Goal: Transaction & Acquisition: Book appointment/travel/reservation

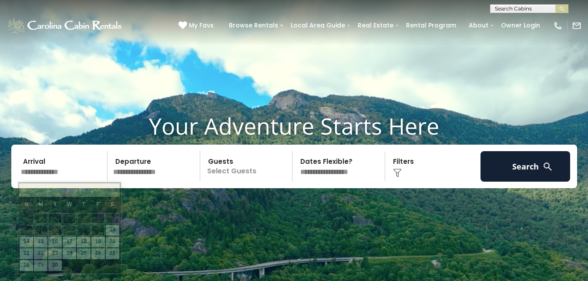
click at [54, 169] on input "text" at bounding box center [63, 166] width 90 height 30
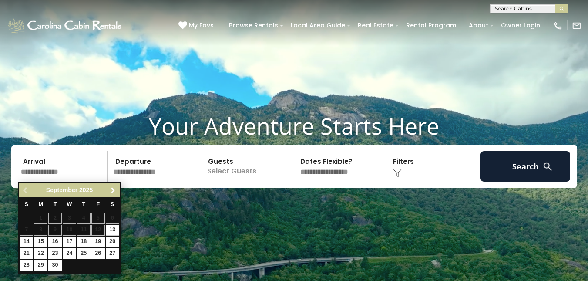
click at [114, 190] on span "Next" at bounding box center [113, 190] width 7 height 7
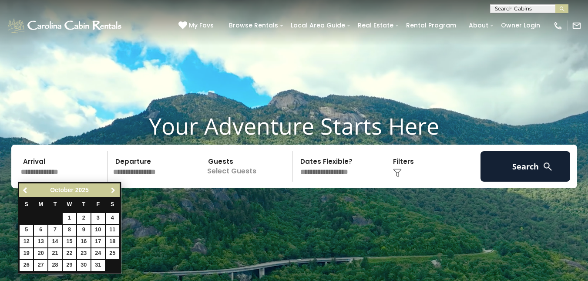
click at [114, 190] on span "Next" at bounding box center [113, 190] width 7 height 7
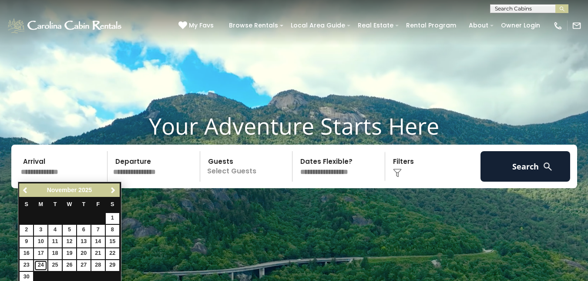
click at [39, 263] on link "24" at bounding box center [40, 265] width 13 height 11
type input "********"
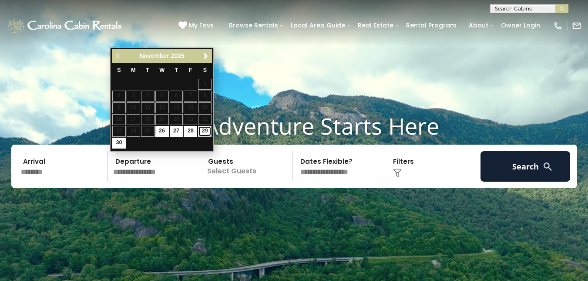
click at [208, 128] on link "29" at bounding box center [204, 131] width 13 height 11
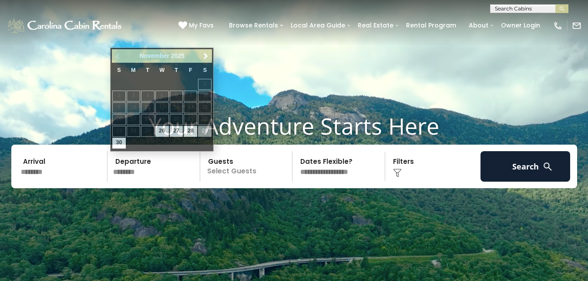
click at [136, 164] on input "********" at bounding box center [155, 166] width 90 height 30
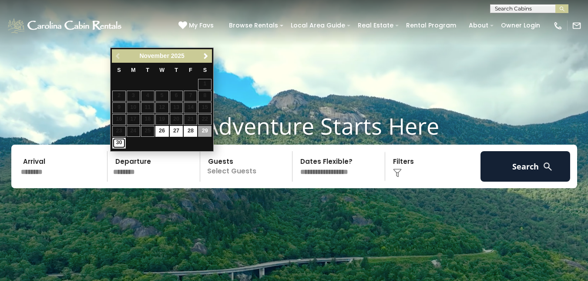
click at [119, 144] on link "30" at bounding box center [118, 143] width 13 height 11
type input "********"
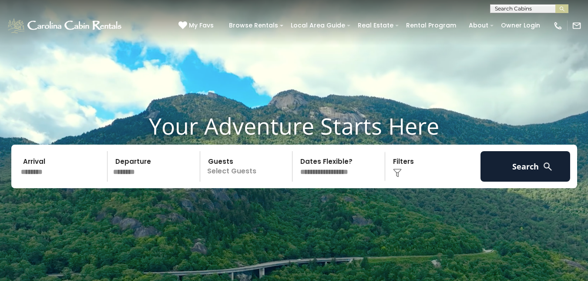
click at [237, 165] on p "Select Guests" at bounding box center [248, 166] width 90 height 30
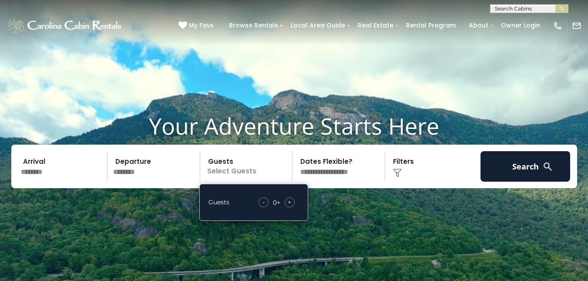
click at [291, 202] on span "+" at bounding box center [289, 202] width 3 height 9
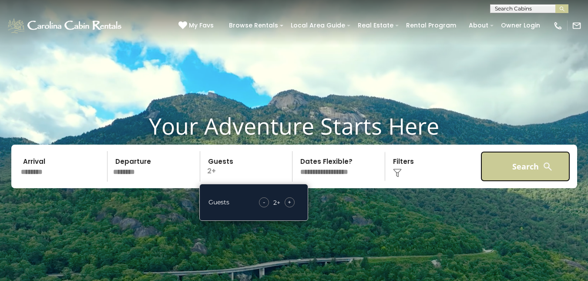
click at [525, 172] on button "Search" at bounding box center [526, 166] width 90 height 30
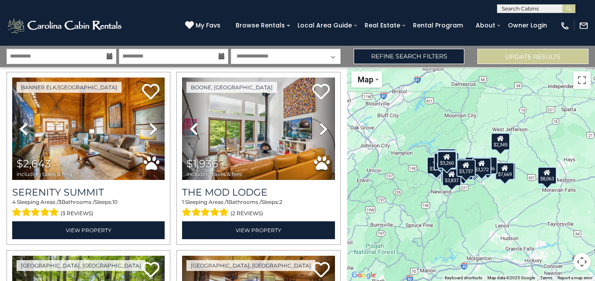
scroll to position [772, 0]
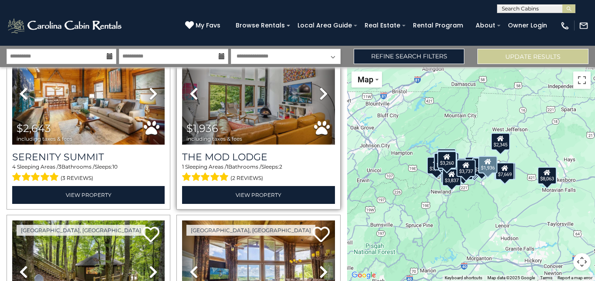
click at [275, 98] on img at bounding box center [258, 93] width 152 height 102
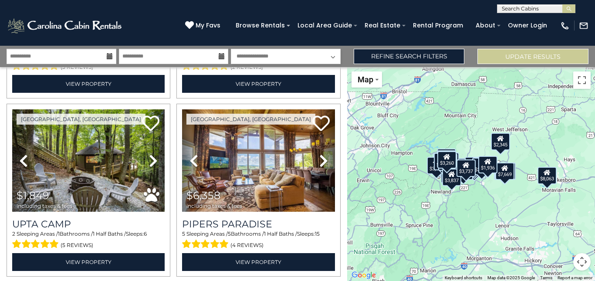
scroll to position [894, 0]
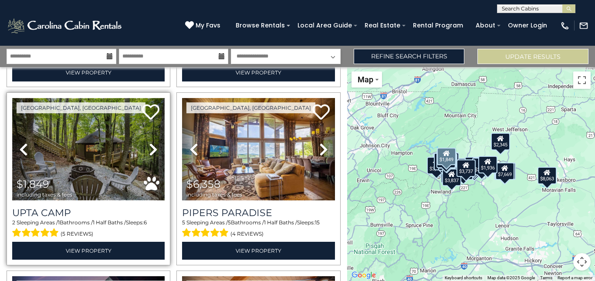
click at [94, 159] on img at bounding box center [88, 149] width 152 height 102
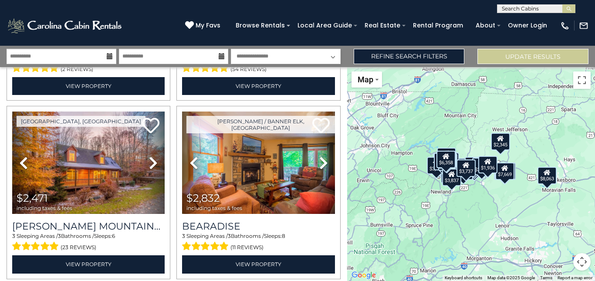
scroll to position [1806, 0]
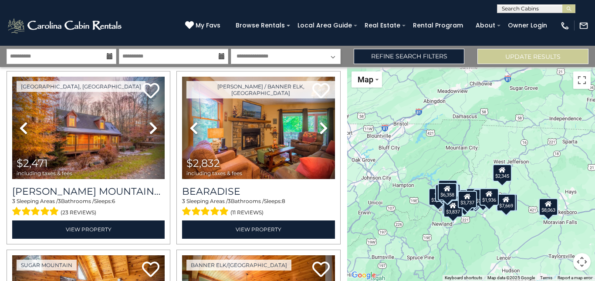
drag, startPoint x: 361, startPoint y: 215, endPoint x: 363, endPoint y: 248, distance: 33.1
click at [363, 248] on div "$10,052 $3,893 $5,985 $4,811 $3,602 $4,495 $8,063 $7,669 $2,643 $1,936 $1,849 $…" at bounding box center [471, 174] width 248 height 214
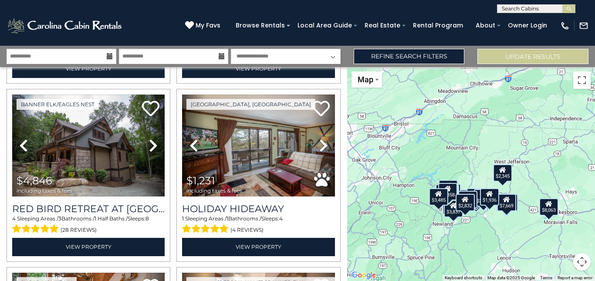
scroll to position [2139, 0]
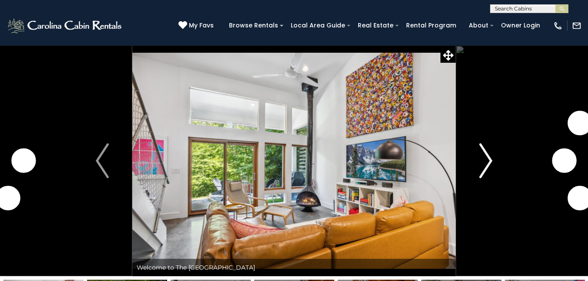
click at [487, 165] on img "Next" at bounding box center [485, 160] width 13 height 35
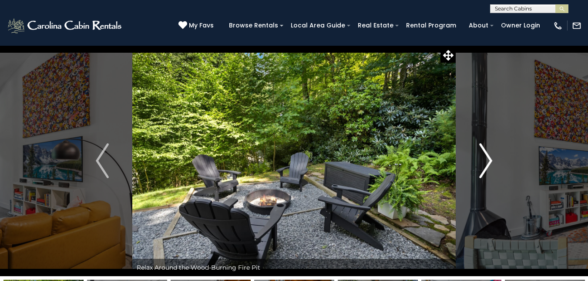
click at [487, 165] on img "Next" at bounding box center [485, 160] width 13 height 35
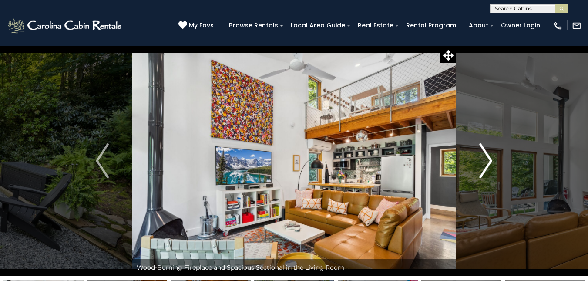
click at [487, 165] on img "Next" at bounding box center [485, 160] width 13 height 35
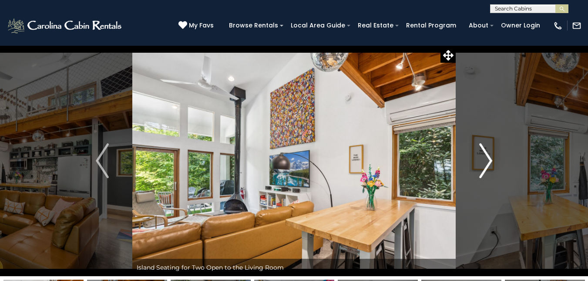
click at [487, 165] on img "Next" at bounding box center [485, 160] width 13 height 35
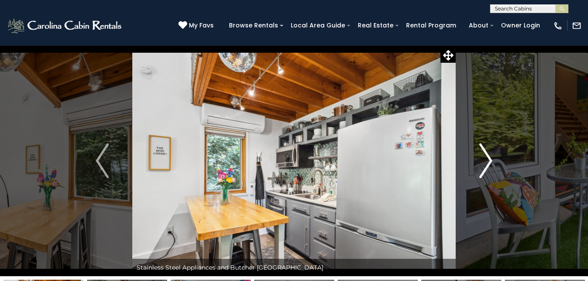
click at [487, 165] on img "Next" at bounding box center [485, 160] width 13 height 35
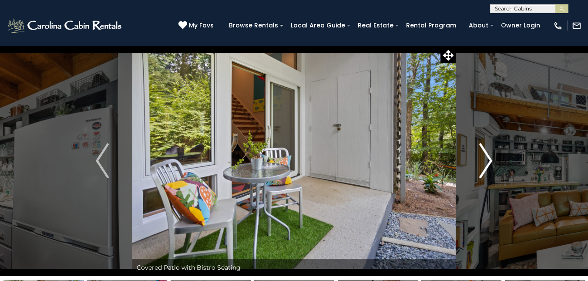
click at [487, 165] on img "Next" at bounding box center [485, 160] width 13 height 35
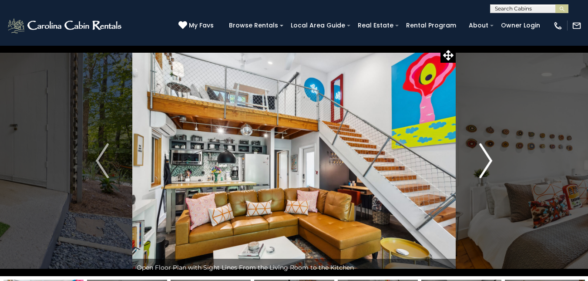
click at [487, 165] on img "Next" at bounding box center [485, 160] width 13 height 35
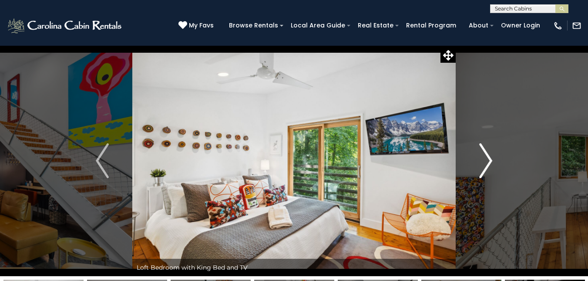
click at [487, 165] on img "Next" at bounding box center [485, 160] width 13 height 35
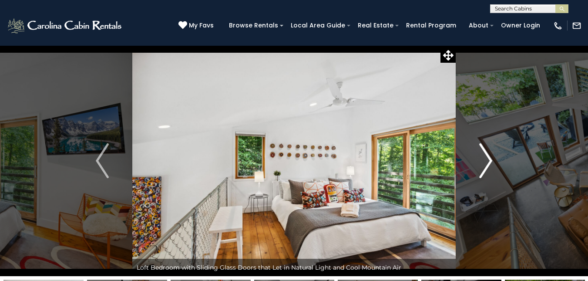
click at [487, 165] on img "Next" at bounding box center [485, 160] width 13 height 35
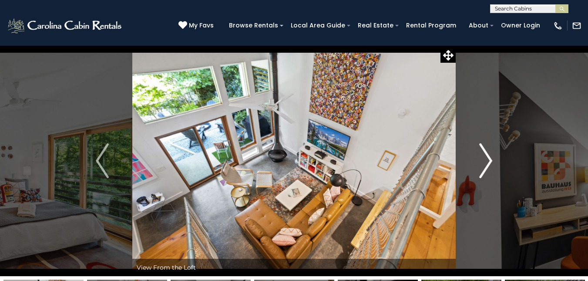
click at [487, 165] on img "Next" at bounding box center [485, 160] width 13 height 35
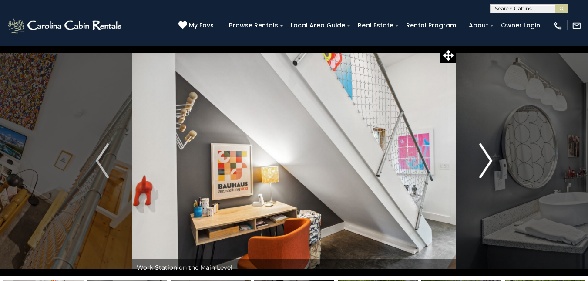
click at [487, 165] on img "Next" at bounding box center [485, 160] width 13 height 35
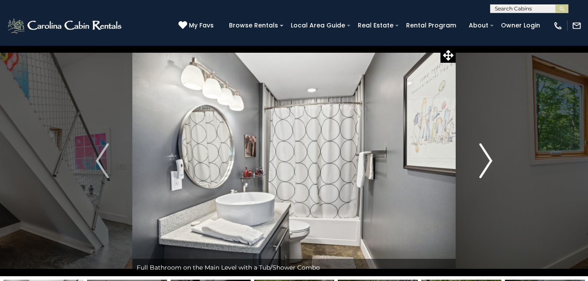
click at [487, 165] on img "Next" at bounding box center [485, 160] width 13 height 35
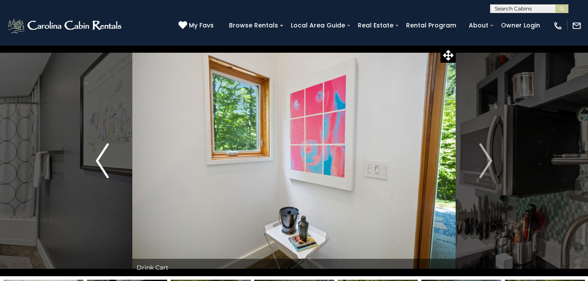
click at [96, 159] on img "Previous" at bounding box center [102, 160] width 13 height 35
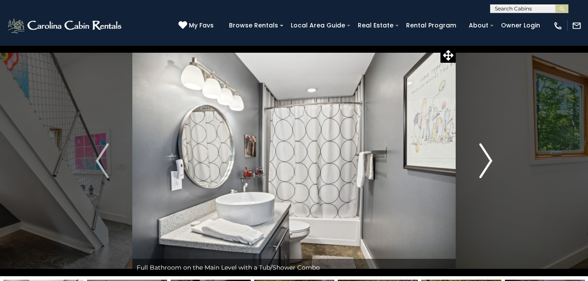
click at [483, 165] on img "Next" at bounding box center [485, 160] width 13 height 35
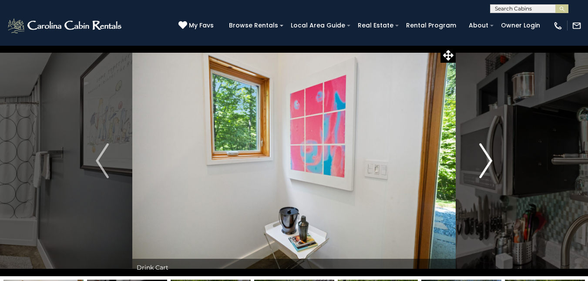
click at [483, 165] on img "Next" at bounding box center [485, 160] width 13 height 35
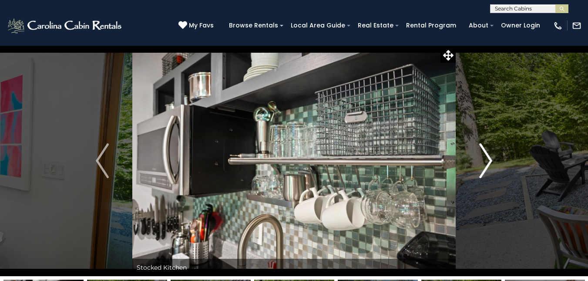
click at [483, 165] on img "Next" at bounding box center [485, 160] width 13 height 35
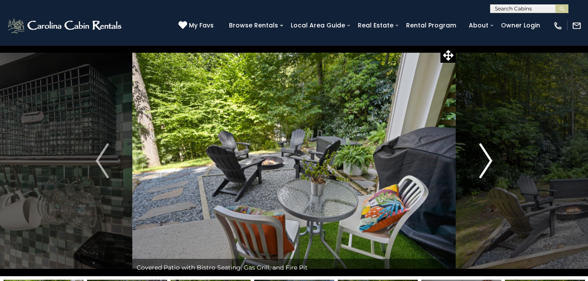
click at [483, 165] on img "Next" at bounding box center [485, 160] width 13 height 35
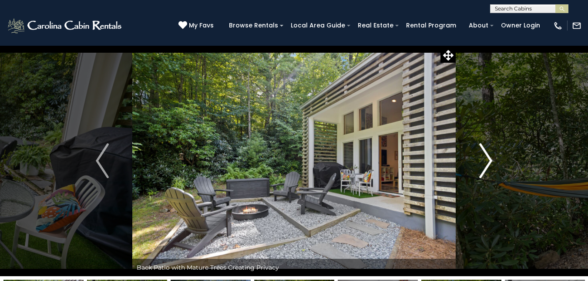
click at [483, 165] on img "Next" at bounding box center [485, 160] width 13 height 35
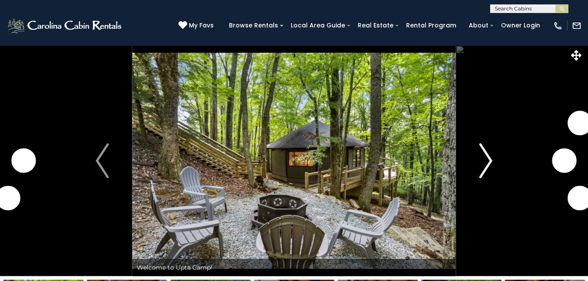
click at [486, 162] on img "Next" at bounding box center [485, 160] width 13 height 35
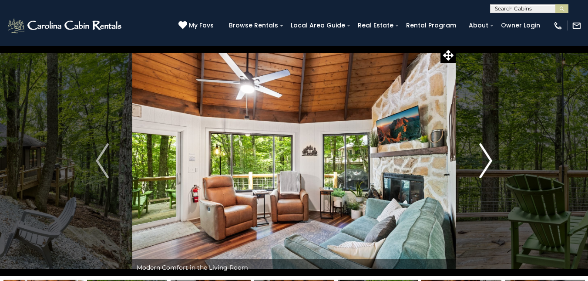
click at [486, 162] on img "Next" at bounding box center [485, 160] width 13 height 35
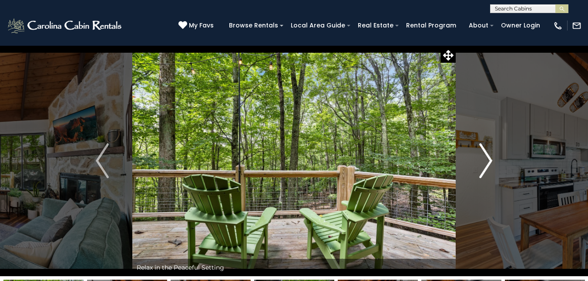
click at [486, 162] on img "Next" at bounding box center [485, 160] width 13 height 35
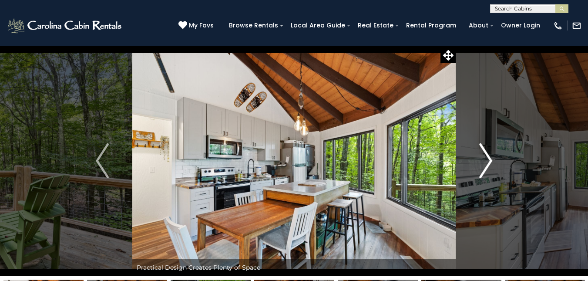
click at [486, 162] on img "Next" at bounding box center [485, 160] width 13 height 35
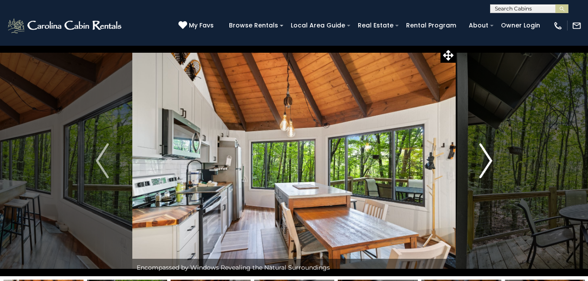
click at [486, 162] on img "Next" at bounding box center [485, 160] width 13 height 35
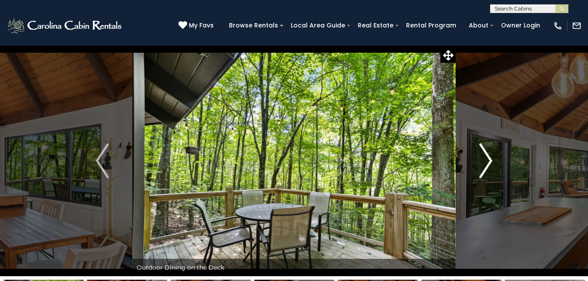
click at [486, 162] on img "Next" at bounding box center [485, 160] width 13 height 35
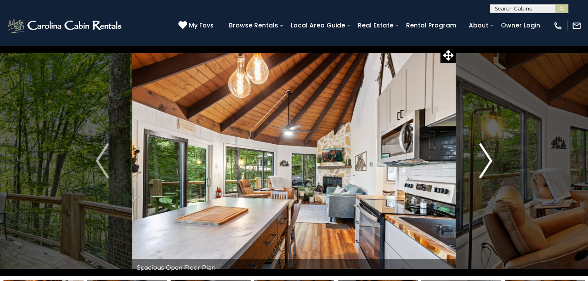
click at [486, 162] on img "Next" at bounding box center [485, 160] width 13 height 35
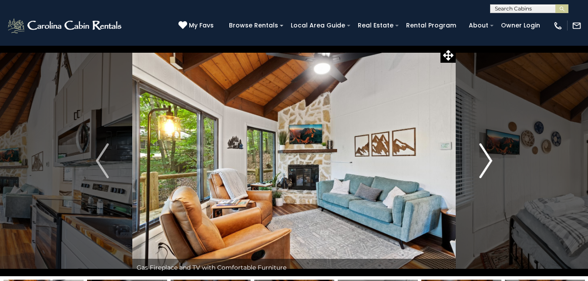
click at [486, 162] on img "Next" at bounding box center [485, 160] width 13 height 35
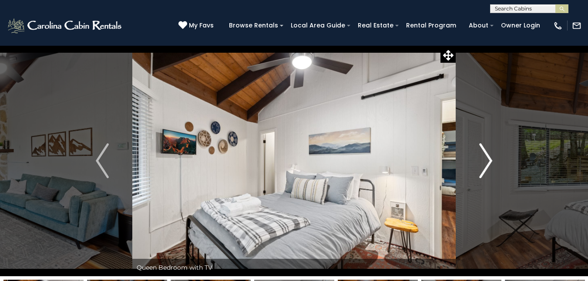
click at [486, 162] on img "Next" at bounding box center [485, 160] width 13 height 35
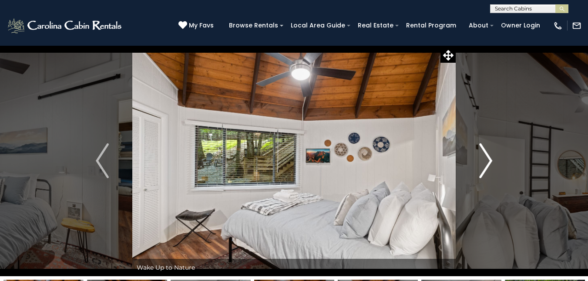
click at [486, 162] on img "Next" at bounding box center [485, 160] width 13 height 35
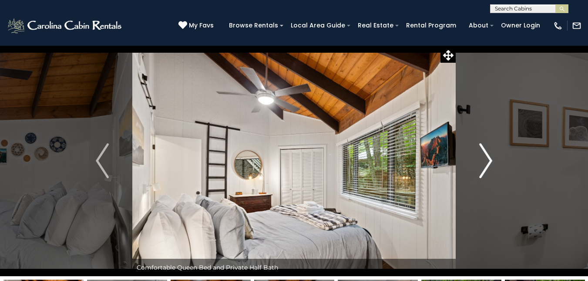
click at [486, 162] on img "Next" at bounding box center [485, 160] width 13 height 35
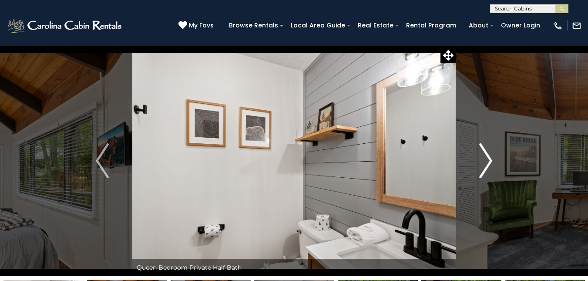
click at [486, 162] on img "Next" at bounding box center [485, 160] width 13 height 35
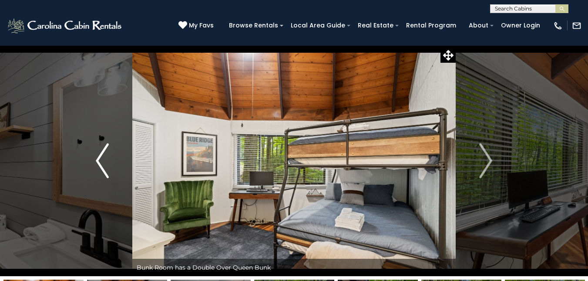
click at [96, 164] on img "Previous" at bounding box center [102, 160] width 13 height 35
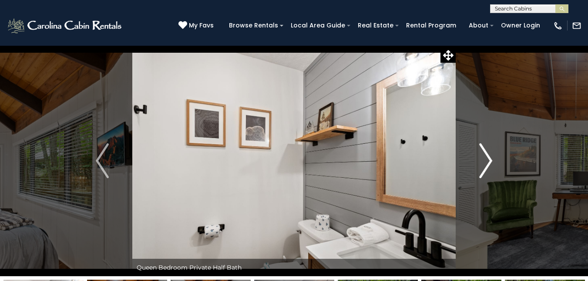
click at [490, 162] on img "Next" at bounding box center [485, 160] width 13 height 35
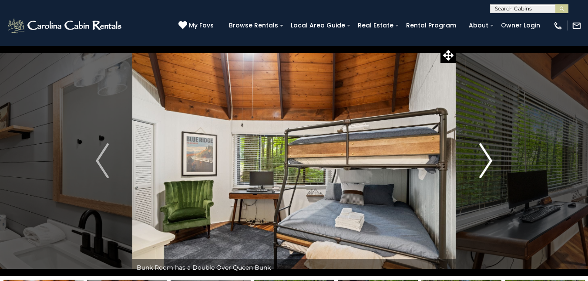
click at [490, 162] on img "Next" at bounding box center [485, 160] width 13 height 35
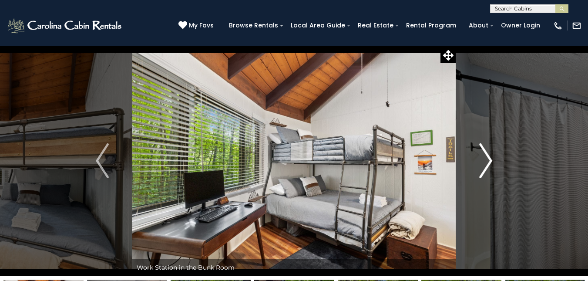
click at [490, 162] on img "Next" at bounding box center [485, 160] width 13 height 35
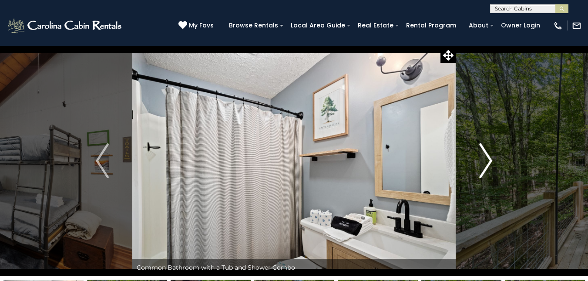
click at [486, 156] on img "Next" at bounding box center [485, 160] width 13 height 35
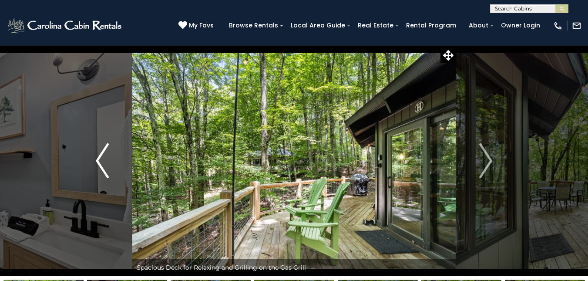
click at [100, 159] on img "Previous" at bounding box center [102, 160] width 13 height 35
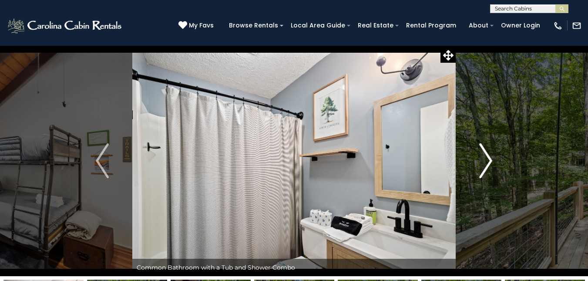
click at [491, 163] on img "Next" at bounding box center [485, 160] width 13 height 35
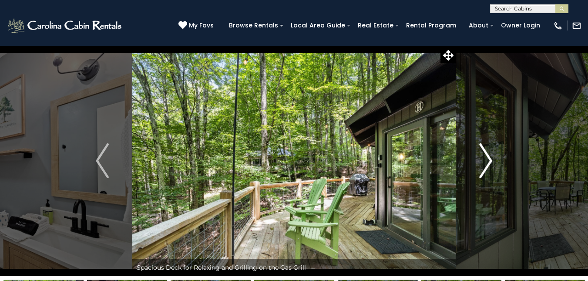
click at [491, 163] on img "Next" at bounding box center [485, 160] width 13 height 35
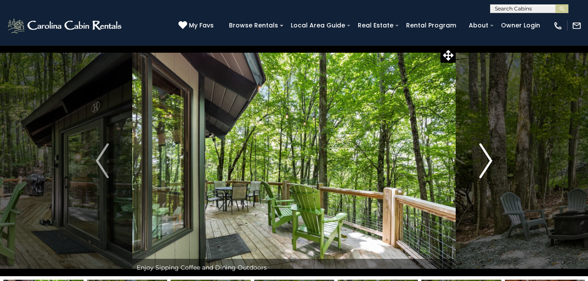
click at [493, 162] on button "Next" at bounding box center [486, 160] width 60 height 231
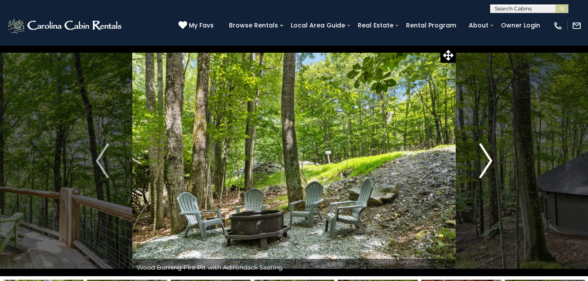
click at [486, 160] on img "Next" at bounding box center [485, 160] width 13 height 35
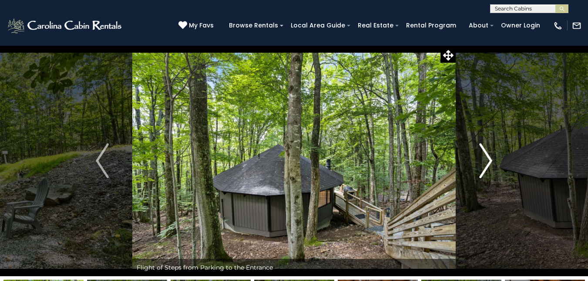
click at [492, 157] on img "Next" at bounding box center [485, 160] width 13 height 35
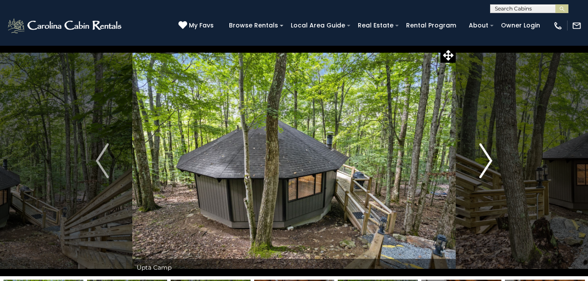
click at [492, 157] on img "Next" at bounding box center [485, 160] width 13 height 35
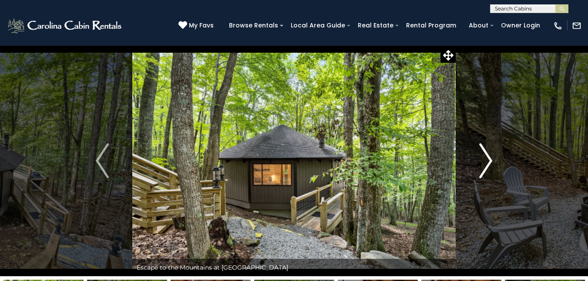
click at [492, 157] on img "Next" at bounding box center [485, 160] width 13 height 35
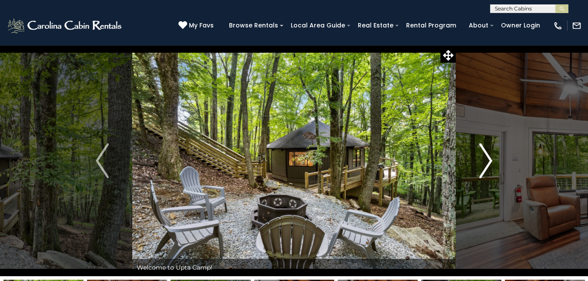
click at [492, 157] on img "Next" at bounding box center [485, 160] width 13 height 35
